Goal: Book appointment/travel/reservation

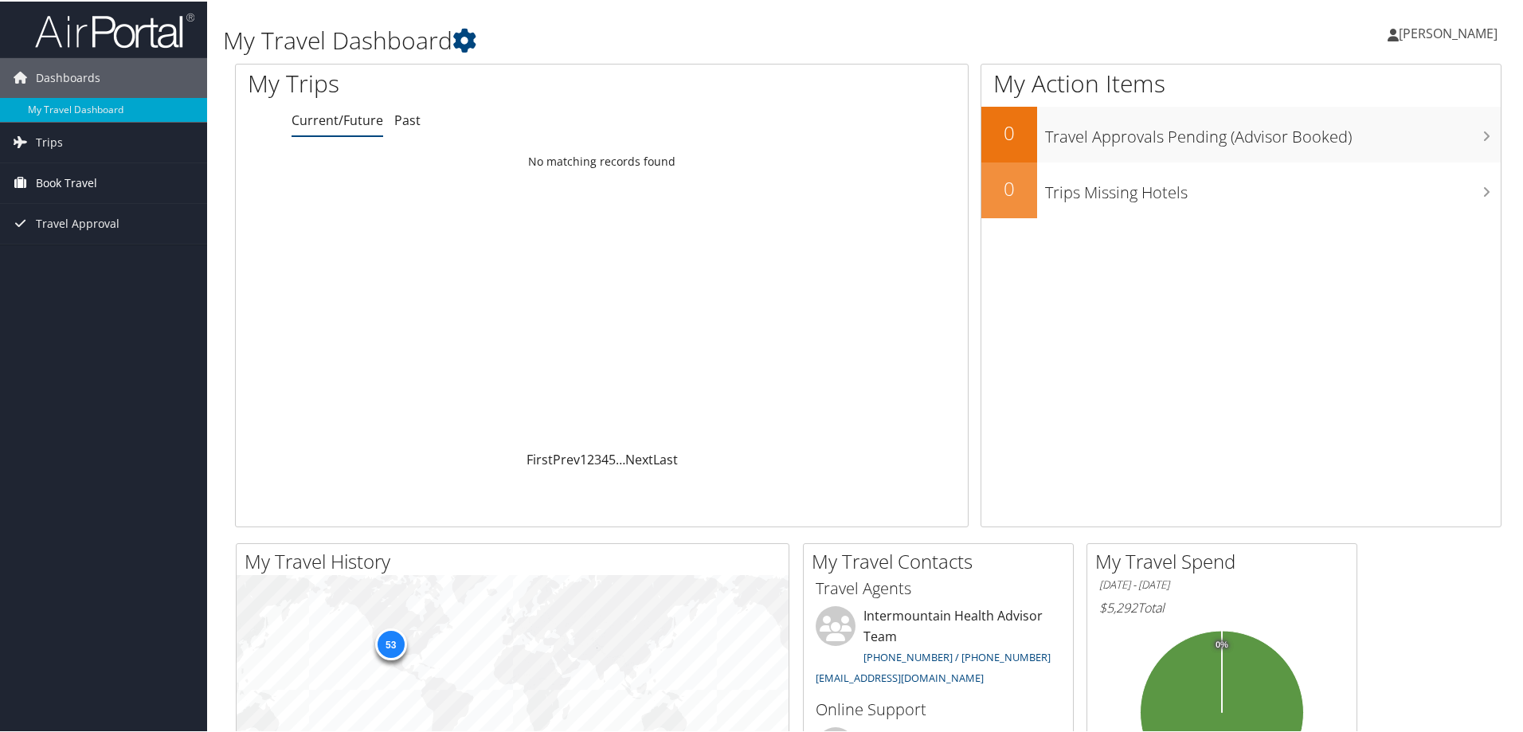
click at [76, 182] on span "Book Travel" at bounding box center [66, 182] width 61 height 40
click at [84, 258] on link "Book/Manage Online Trips" at bounding box center [103, 261] width 207 height 24
